Goal: Task Accomplishment & Management: Manage account settings

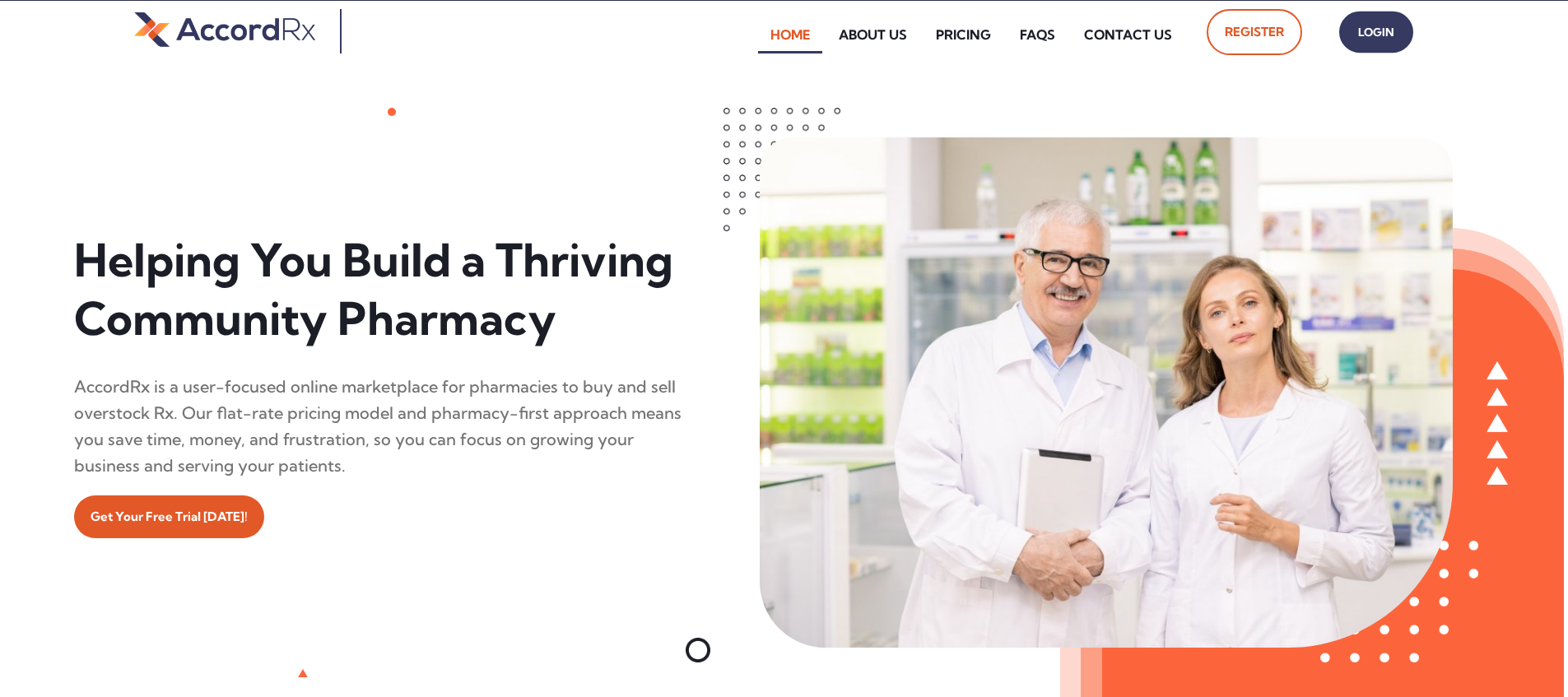
click at [751, 32] on span "Login" at bounding box center [1376, 32] width 41 height 23
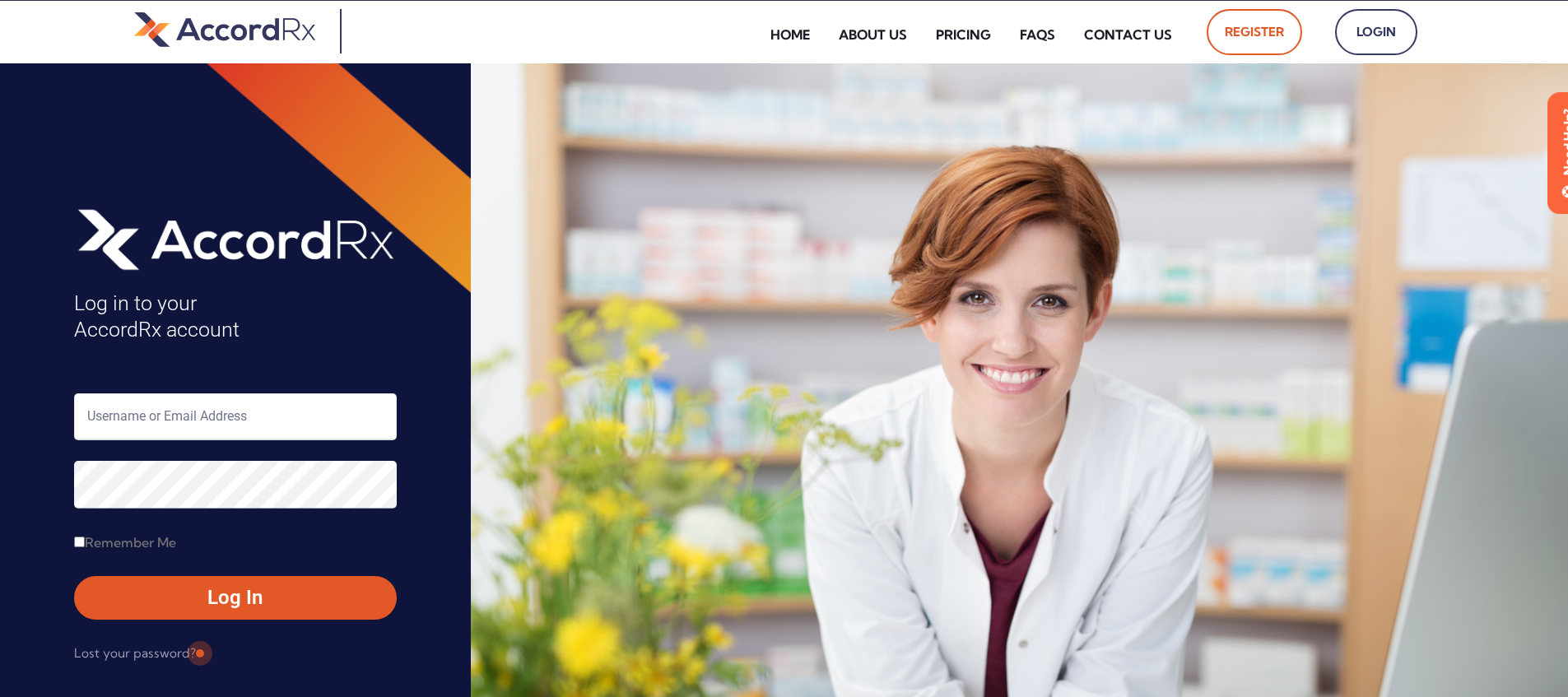
click at [160, 421] on input "text" at bounding box center [235, 417] width 323 height 47
type input "ARX-[PERSON_NAME]"
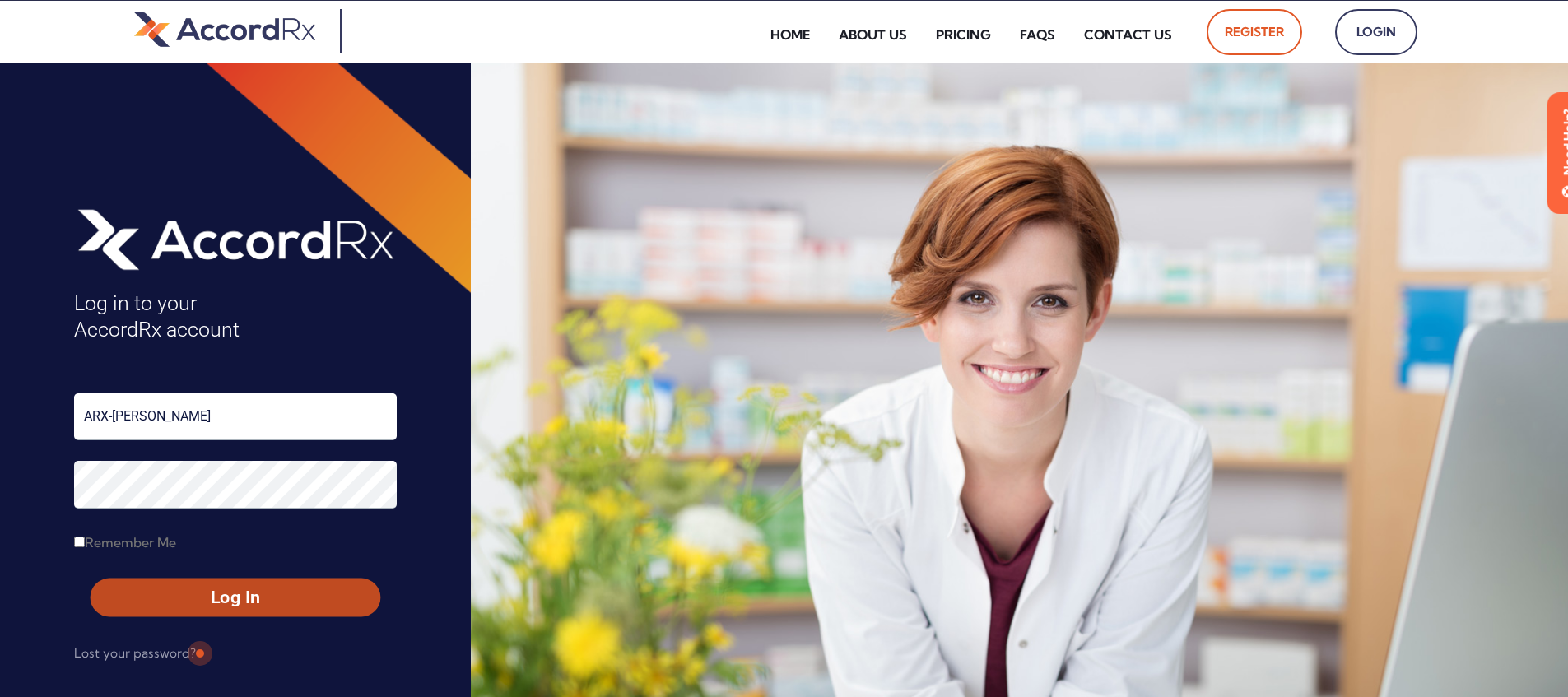
click at [199, 600] on span "Log In" at bounding box center [235, 597] width 260 height 23
